Goal: Information Seeking & Learning: Compare options

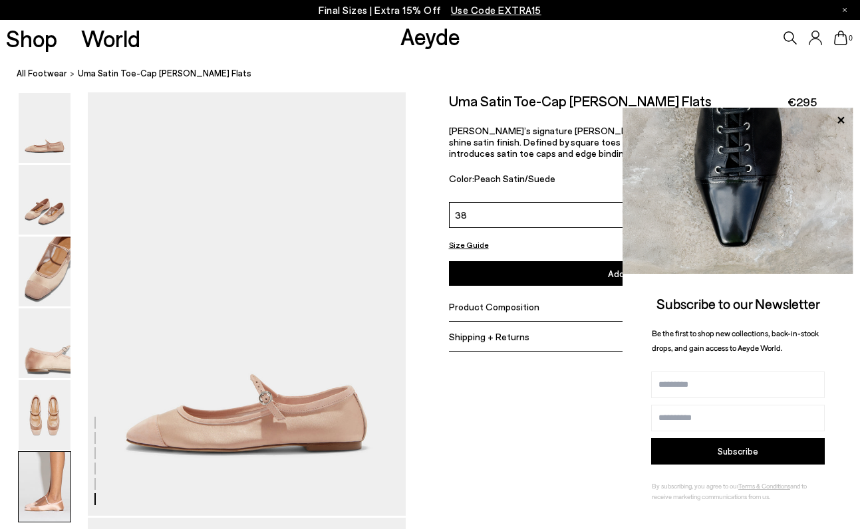
scroll to position [2625, 0]
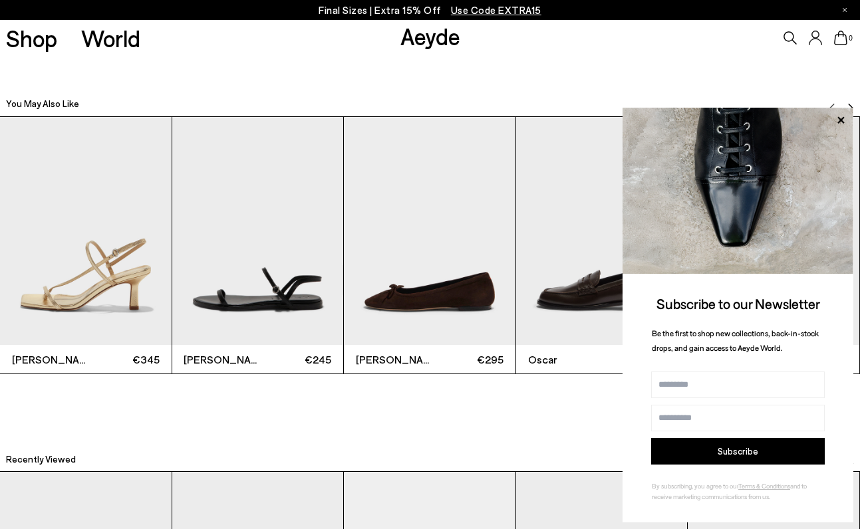
click at [453, 263] on img "3 / 6" at bounding box center [430, 231] width 172 height 228
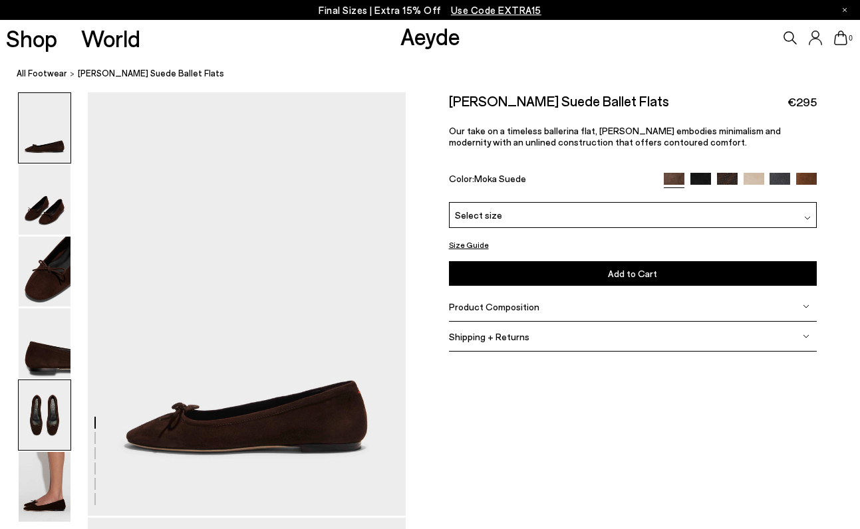
click at [58, 408] on img at bounding box center [45, 415] width 52 height 70
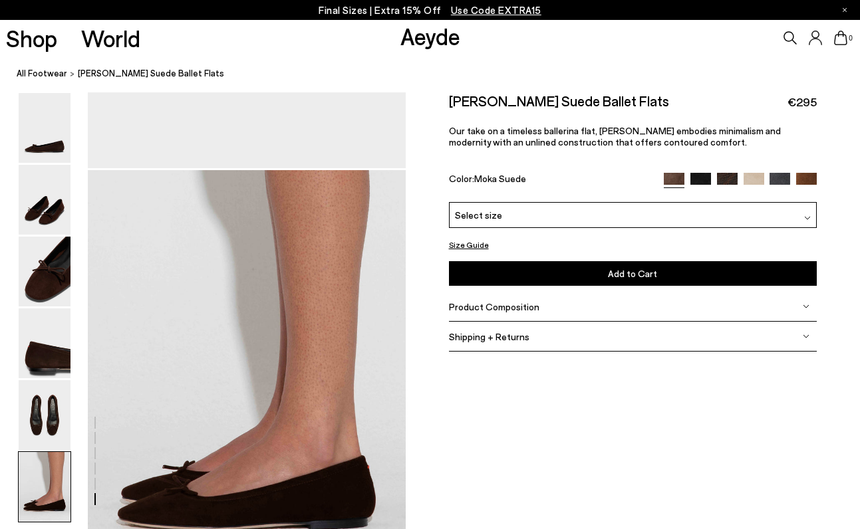
scroll to position [2156, 0]
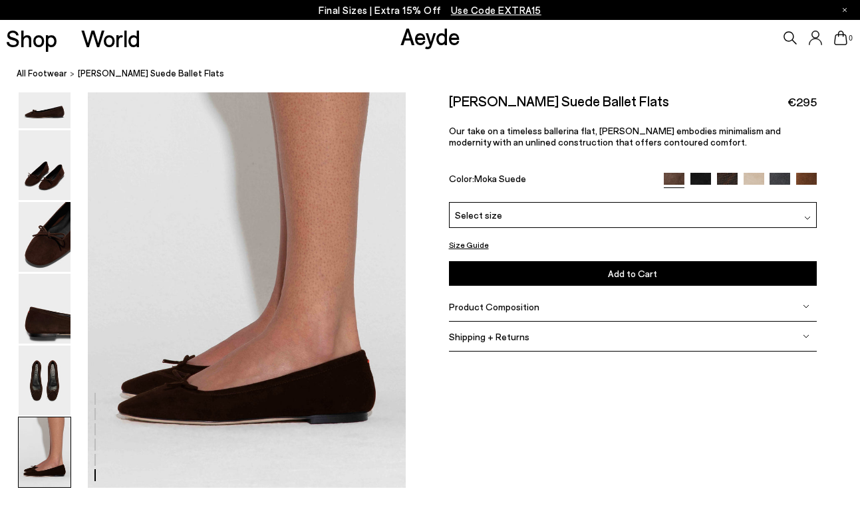
click at [511, 218] on div "Select size" at bounding box center [633, 215] width 368 height 26
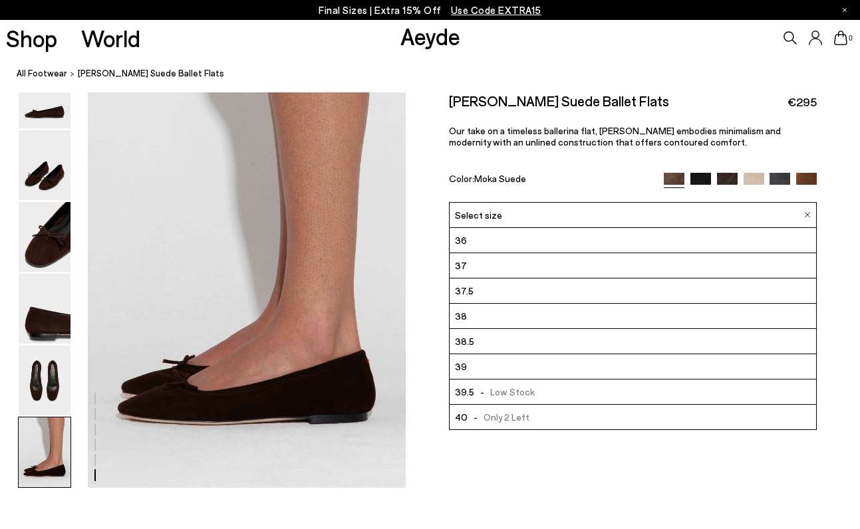
click at [670, 181] on img at bounding box center [673, 183] width 21 height 21
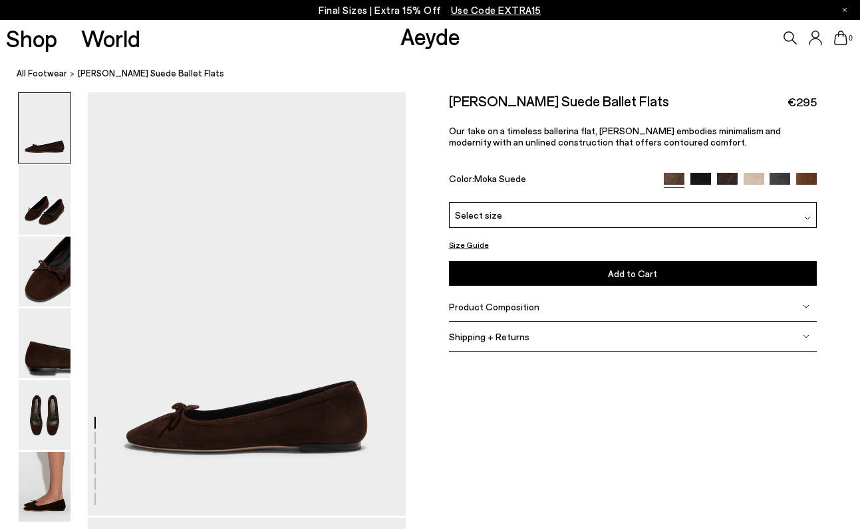
click at [697, 185] on div at bounding box center [740, 180] width 154 height 15
click at [701, 177] on img at bounding box center [700, 183] width 21 height 21
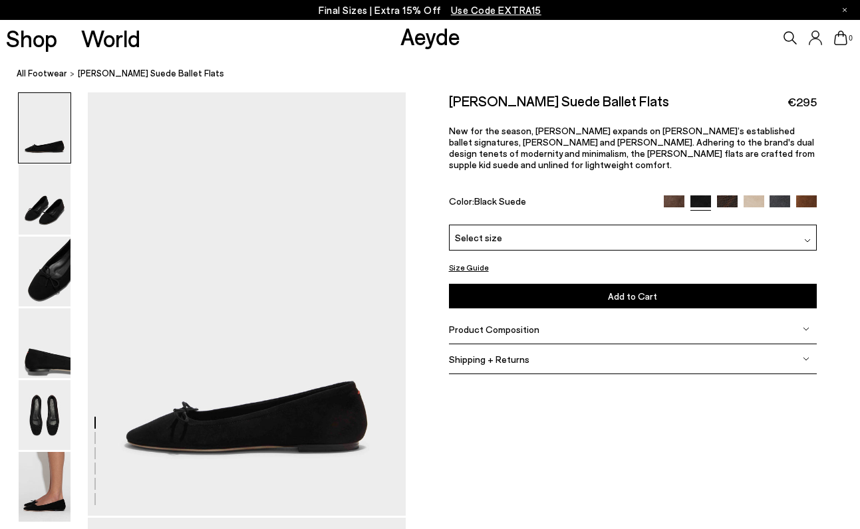
click at [729, 195] on img at bounding box center [727, 205] width 21 height 21
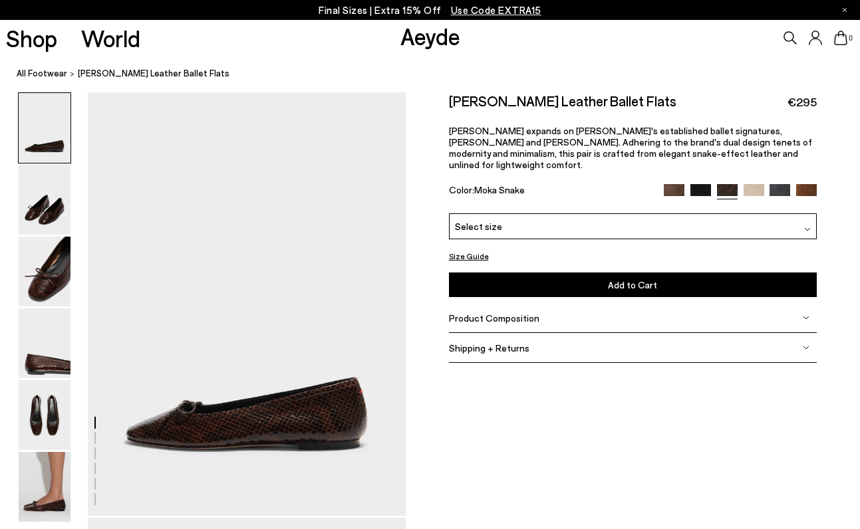
click at [753, 184] on img at bounding box center [753, 194] width 21 height 21
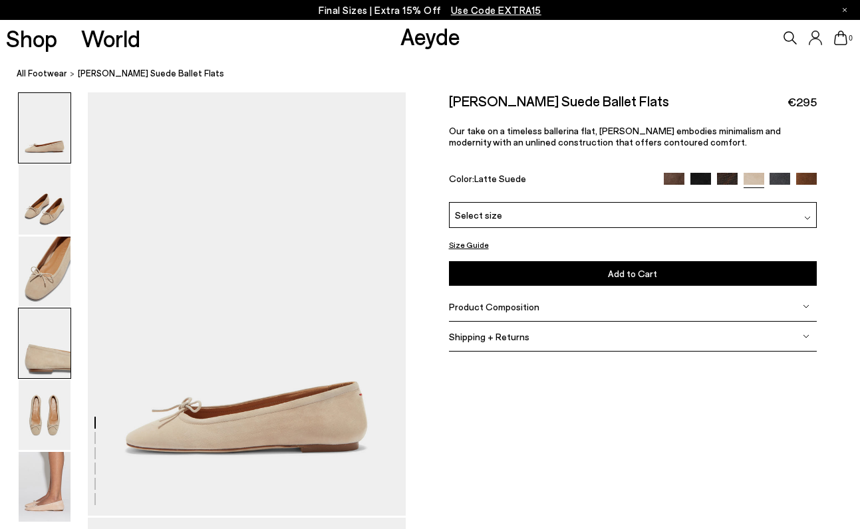
click at [58, 366] on img at bounding box center [45, 343] width 52 height 70
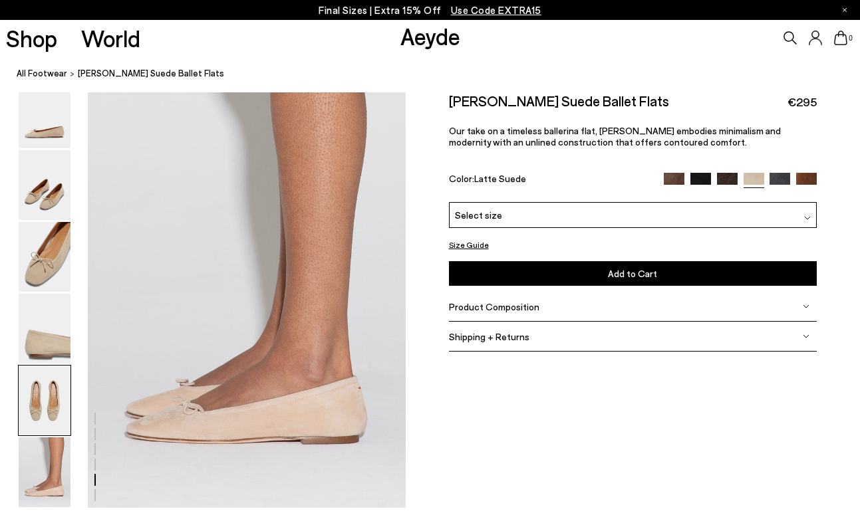
scroll to position [2269, 0]
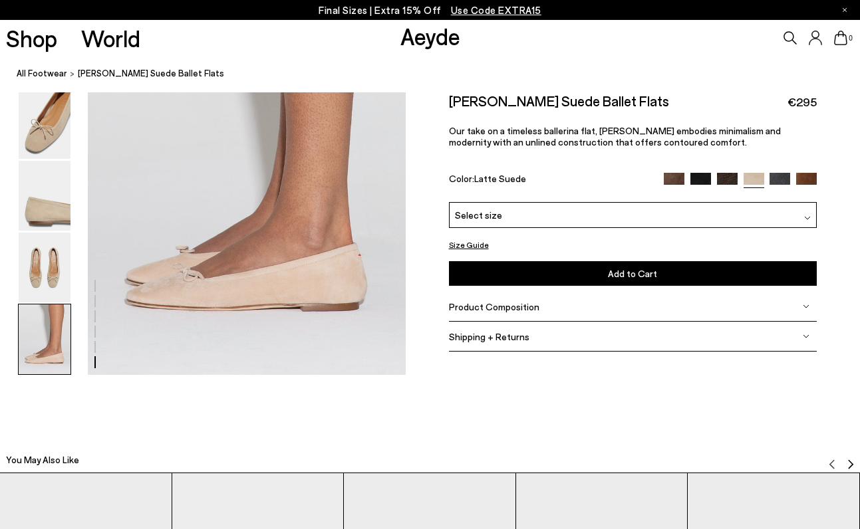
click at [780, 173] on img at bounding box center [779, 183] width 21 height 21
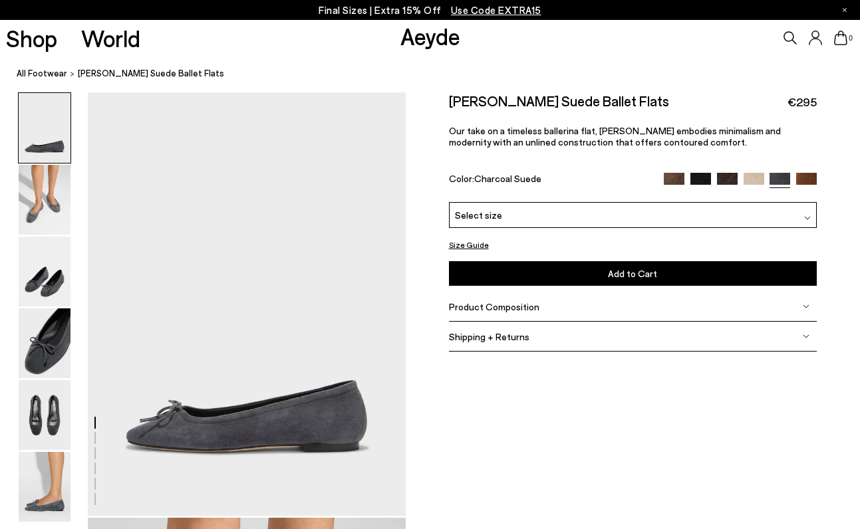
click at [805, 176] on img at bounding box center [806, 183] width 21 height 21
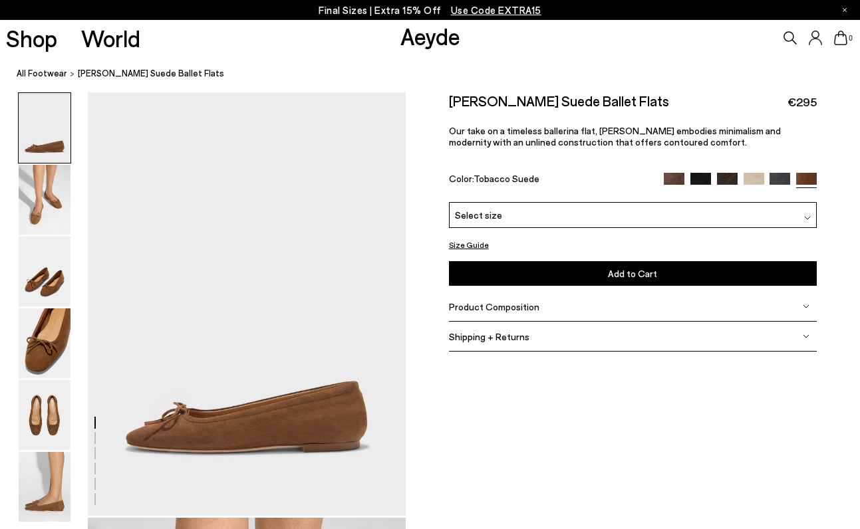
click at [776, 178] on img at bounding box center [779, 183] width 21 height 21
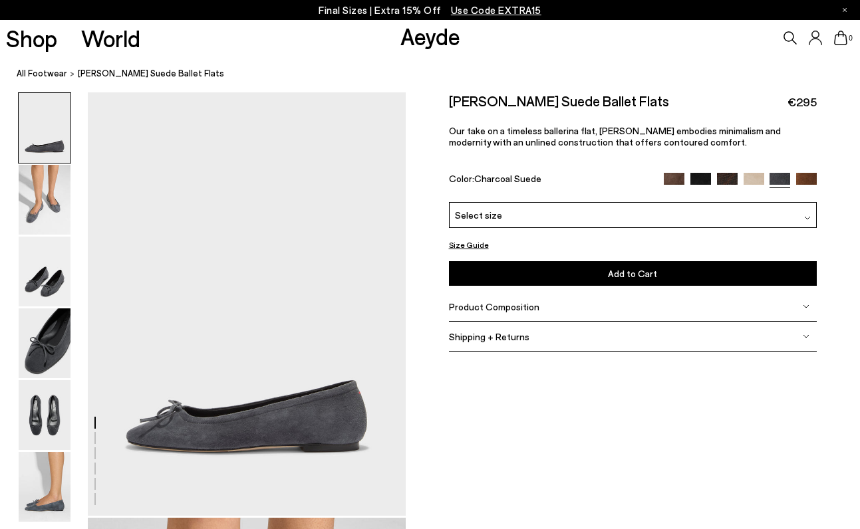
click at [755, 177] on img at bounding box center [753, 183] width 21 height 21
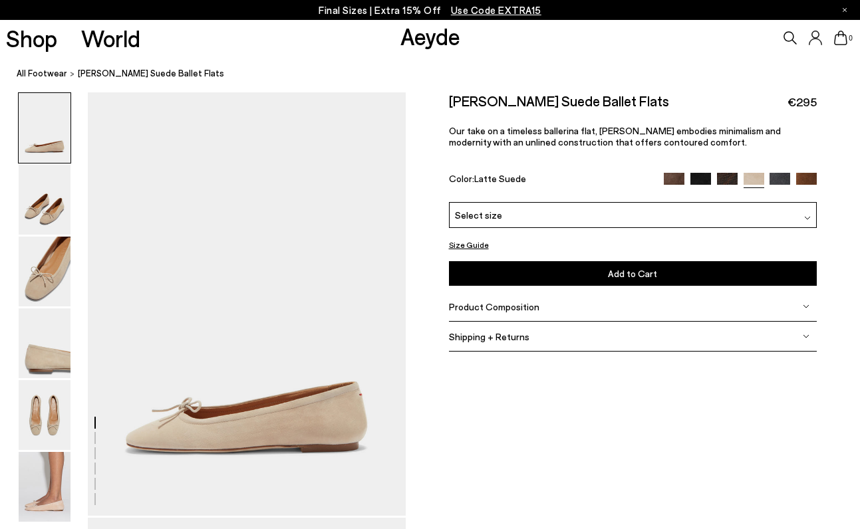
click at [730, 213] on div "Select size" at bounding box center [633, 215] width 368 height 26
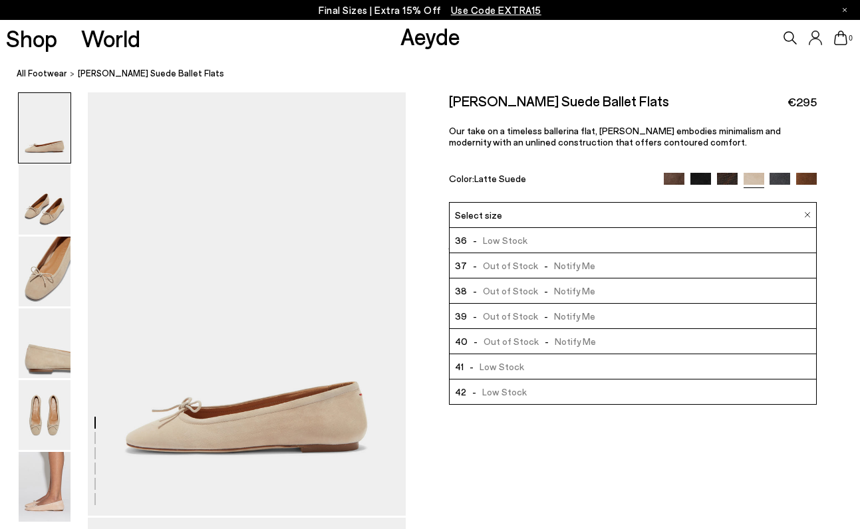
click at [728, 177] on img at bounding box center [727, 183] width 21 height 21
